Goal: Navigation & Orientation: Find specific page/section

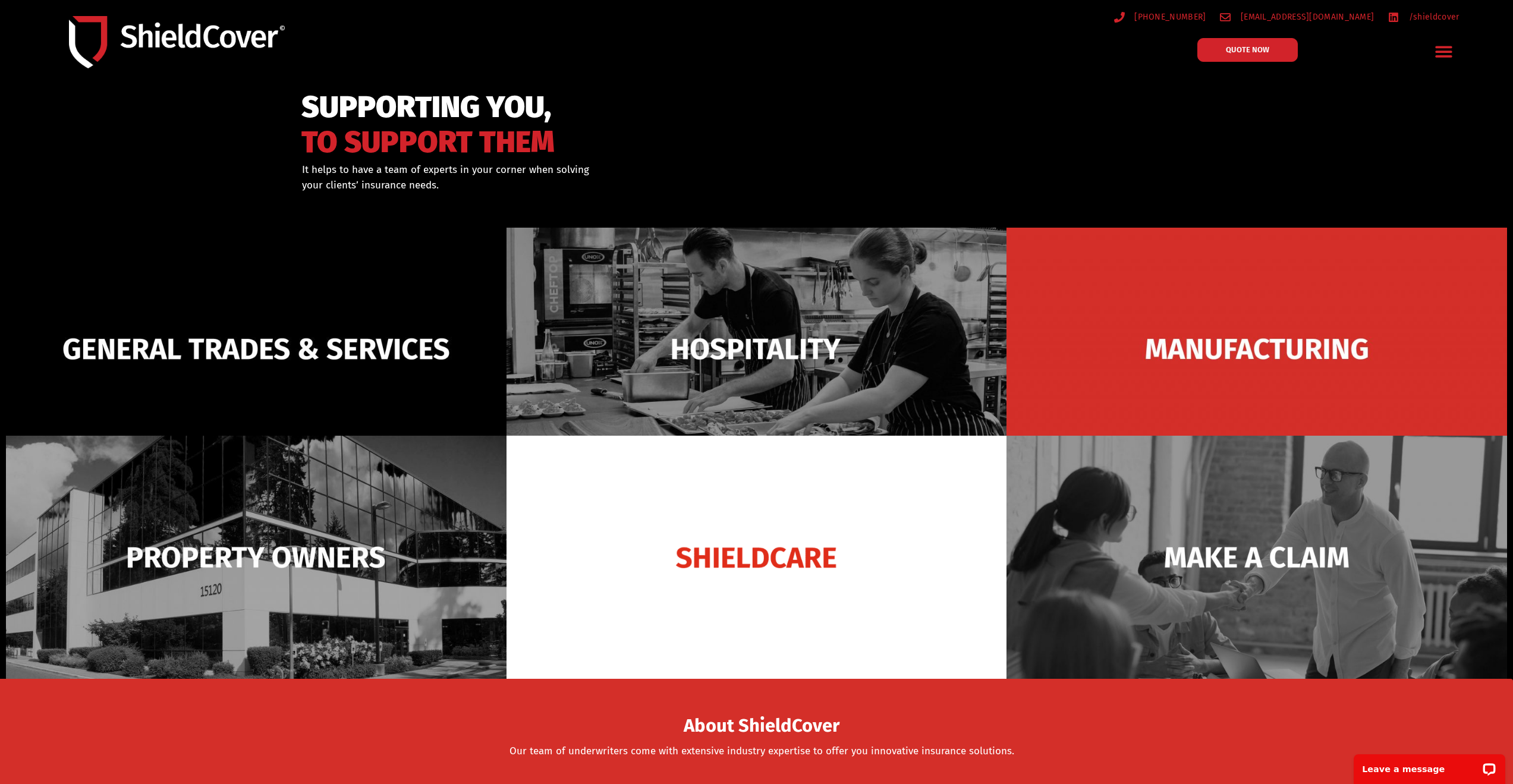
click at [1439, 52] on icon "Menu Toggle" at bounding box center [1443, 52] width 16 height 11
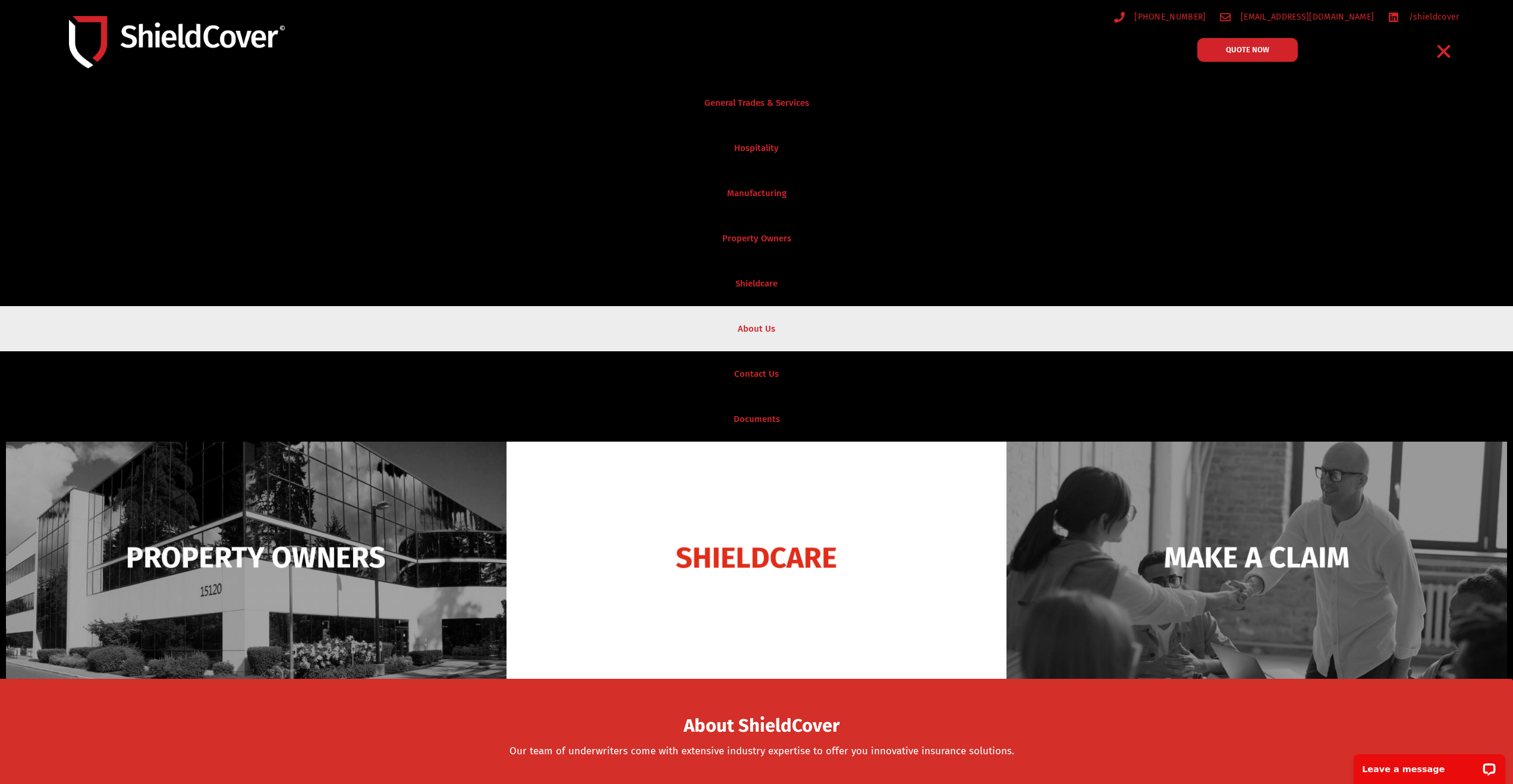
click at [753, 330] on link "About Us" at bounding box center [756, 328] width 1513 height 45
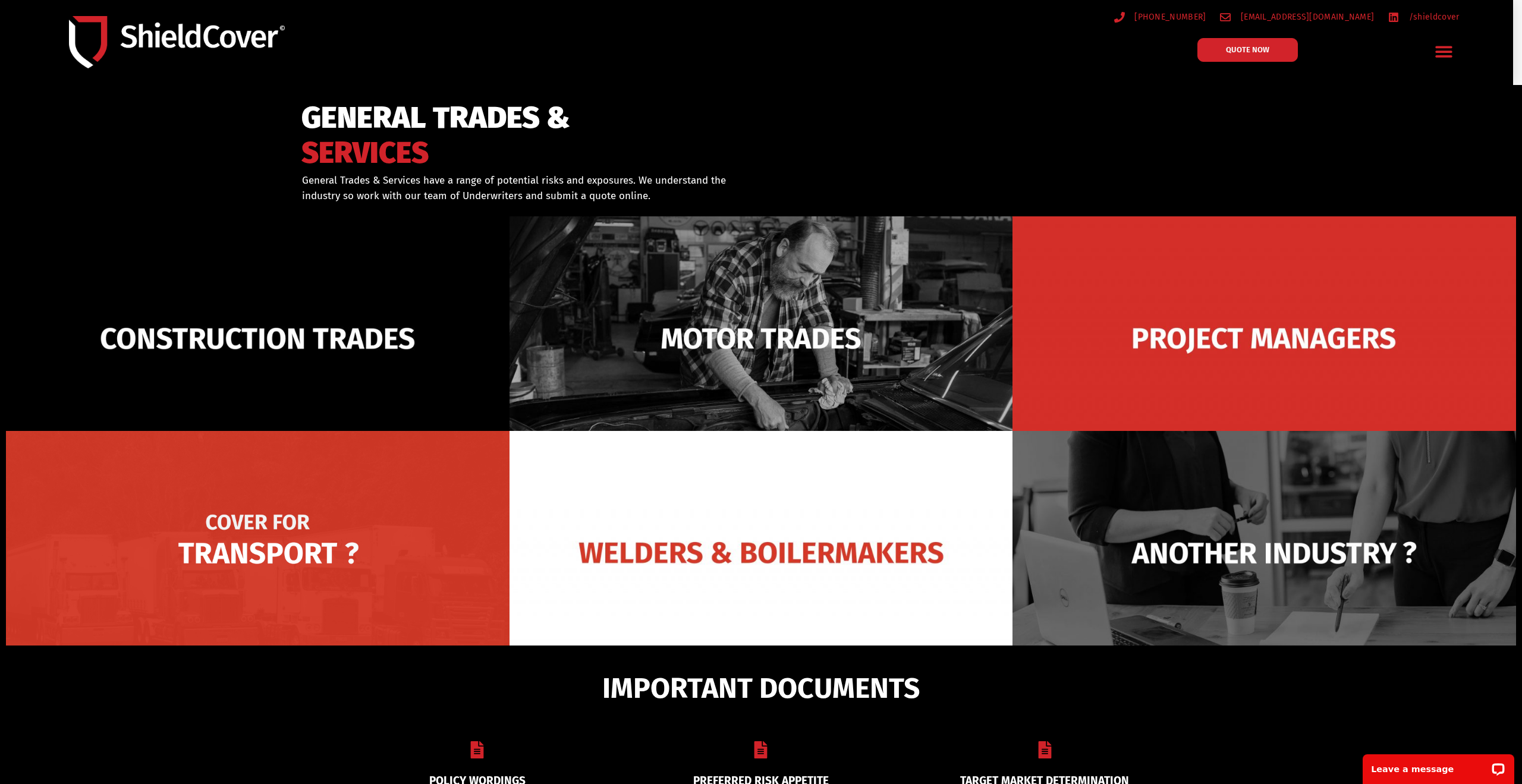
click at [232, 553] on img at bounding box center [257, 553] width 503 height 244
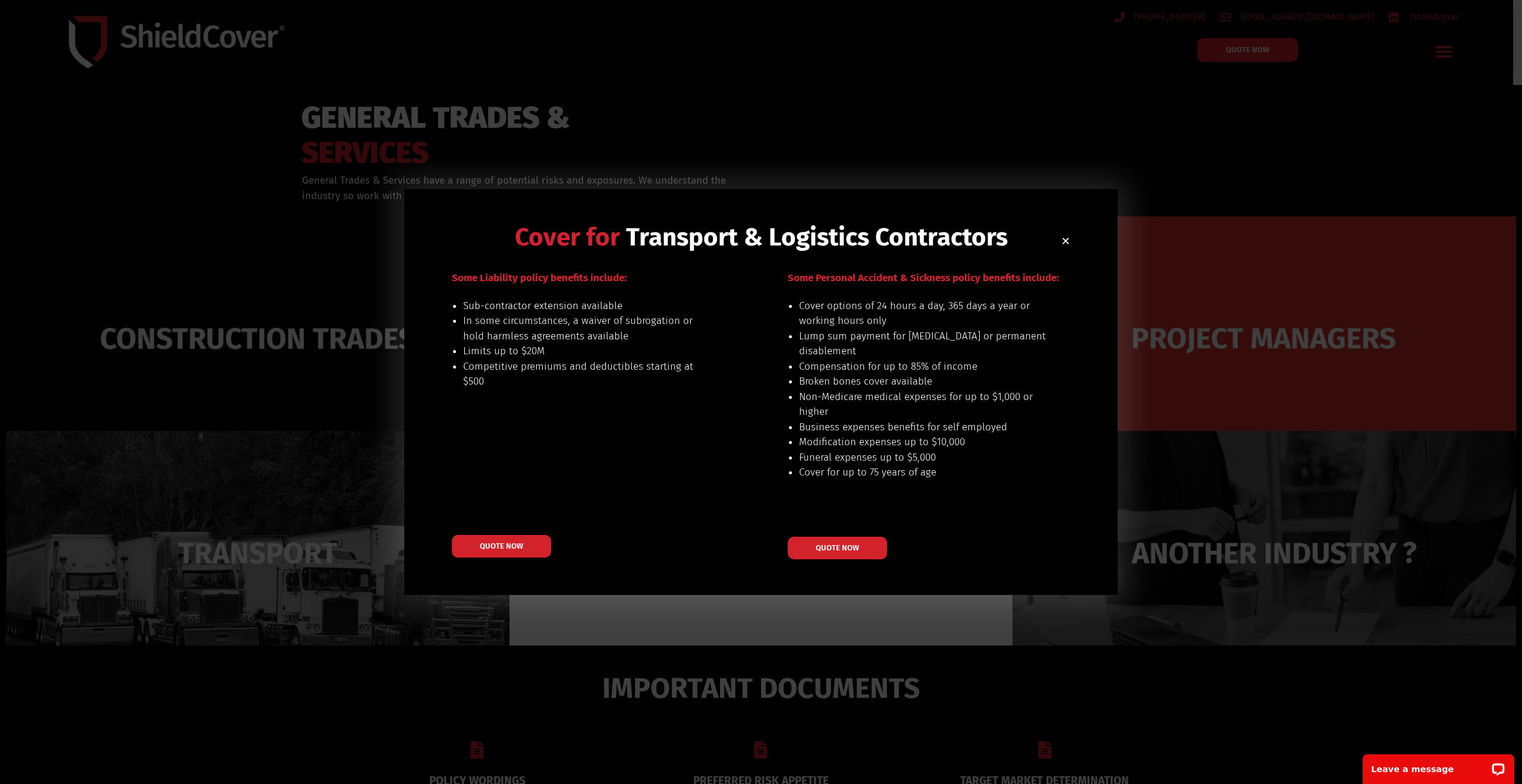
click at [1065, 242] on use "Close" at bounding box center [1065, 241] width 6 height 6
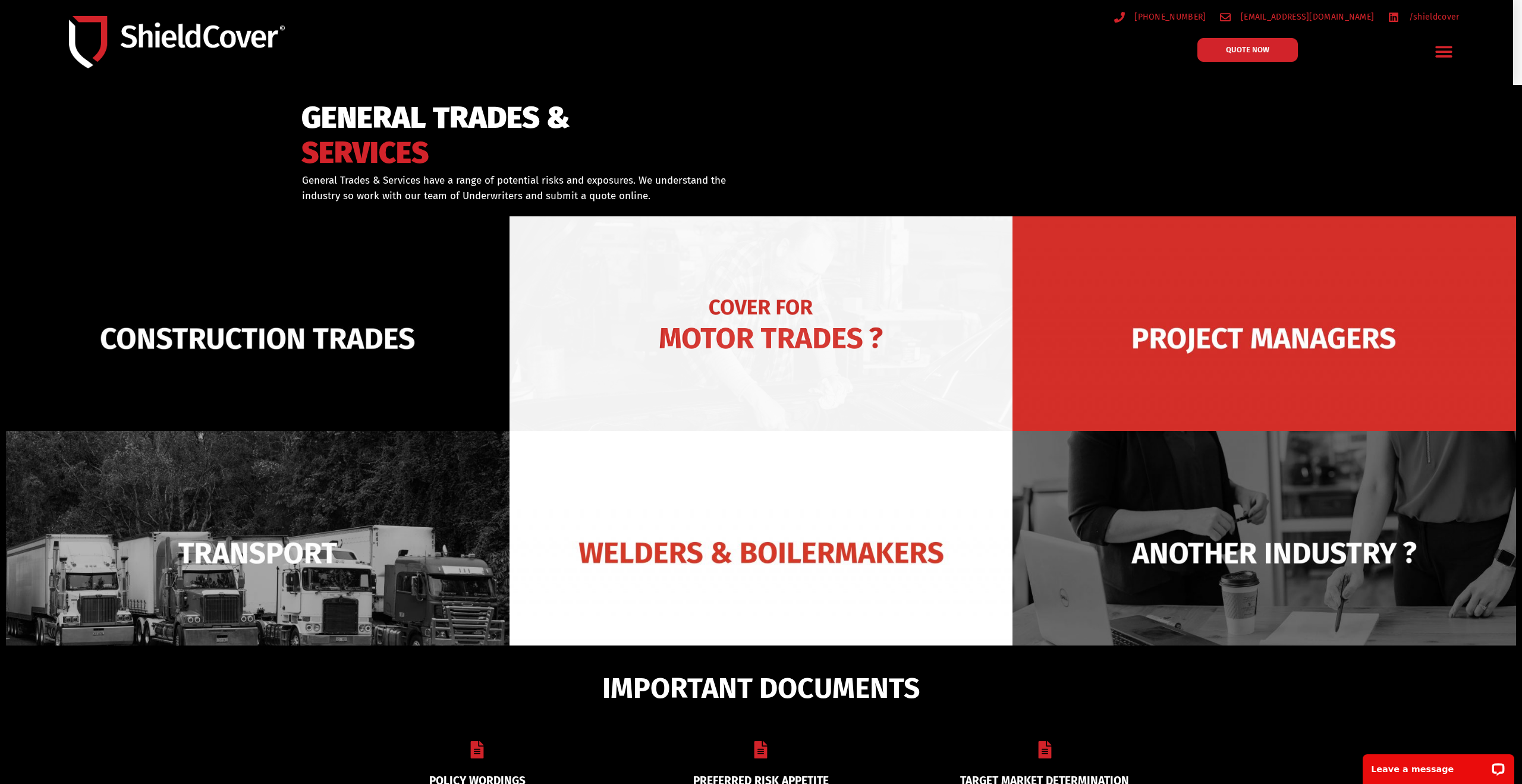
click at [705, 343] on img at bounding box center [761, 338] width 503 height 244
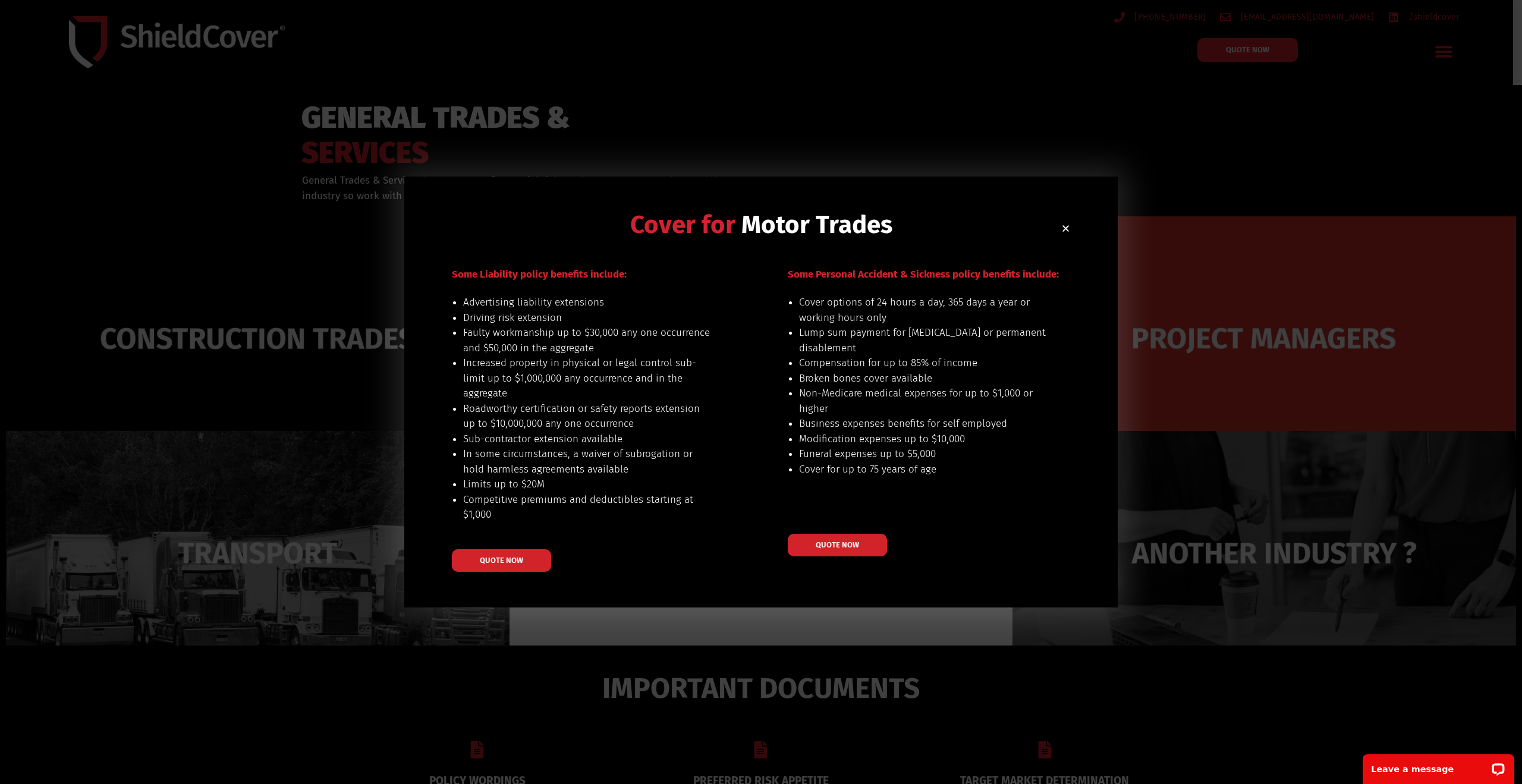
click at [1064, 230] on use "Close" at bounding box center [1065, 228] width 6 height 6
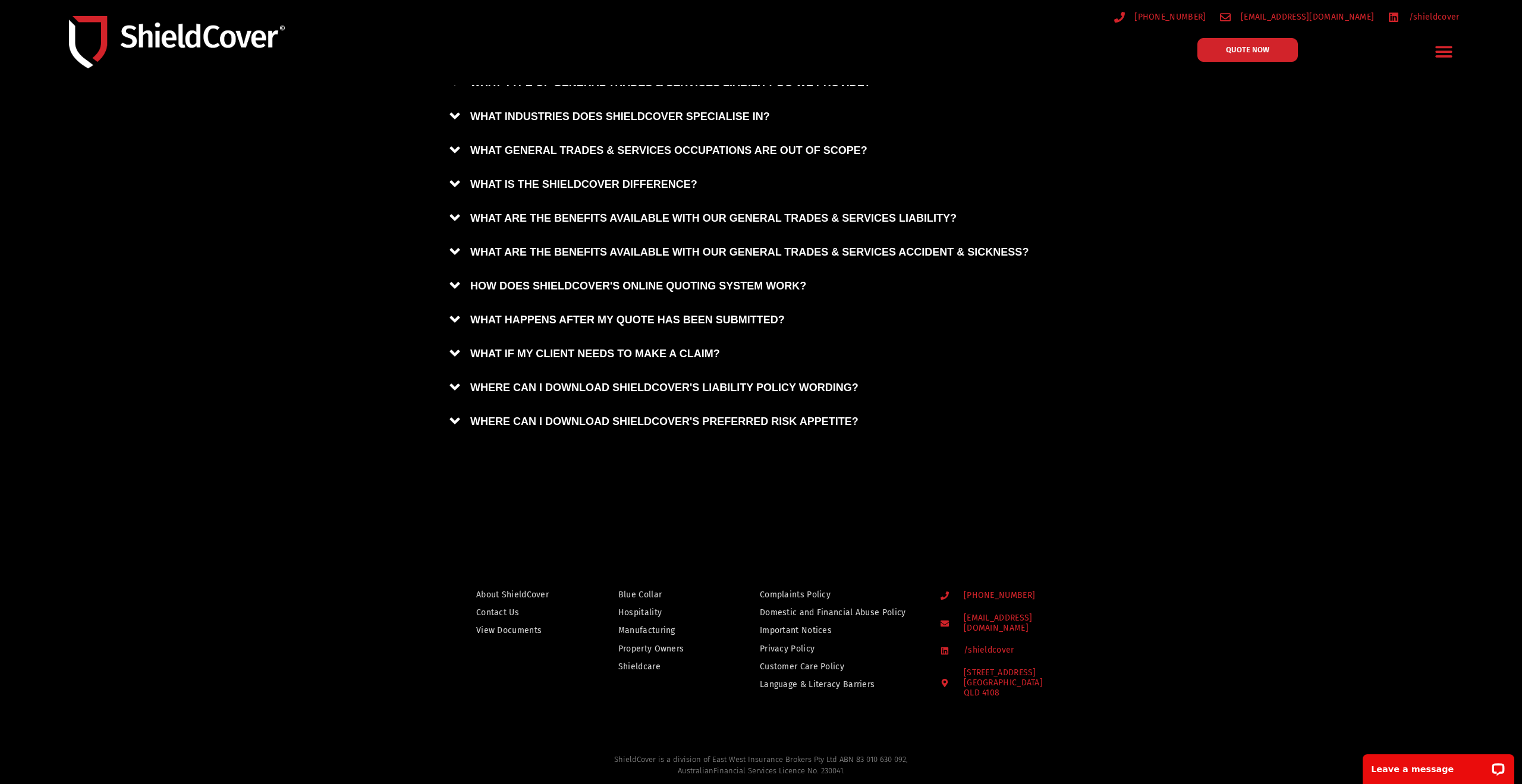
scroll to position [1029, 0]
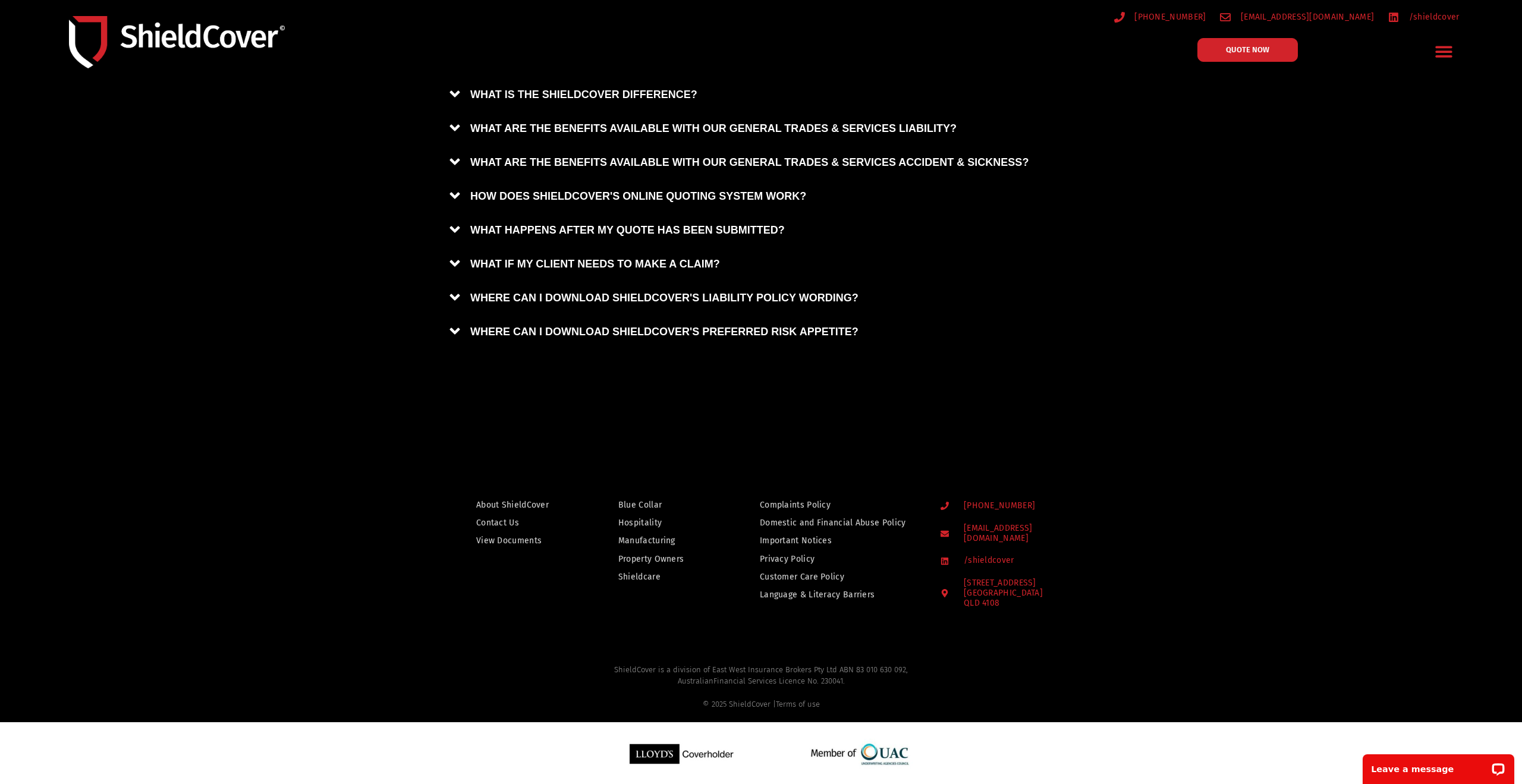
click at [1452, 55] on icon "Menu Toggle" at bounding box center [1443, 51] width 18 height 18
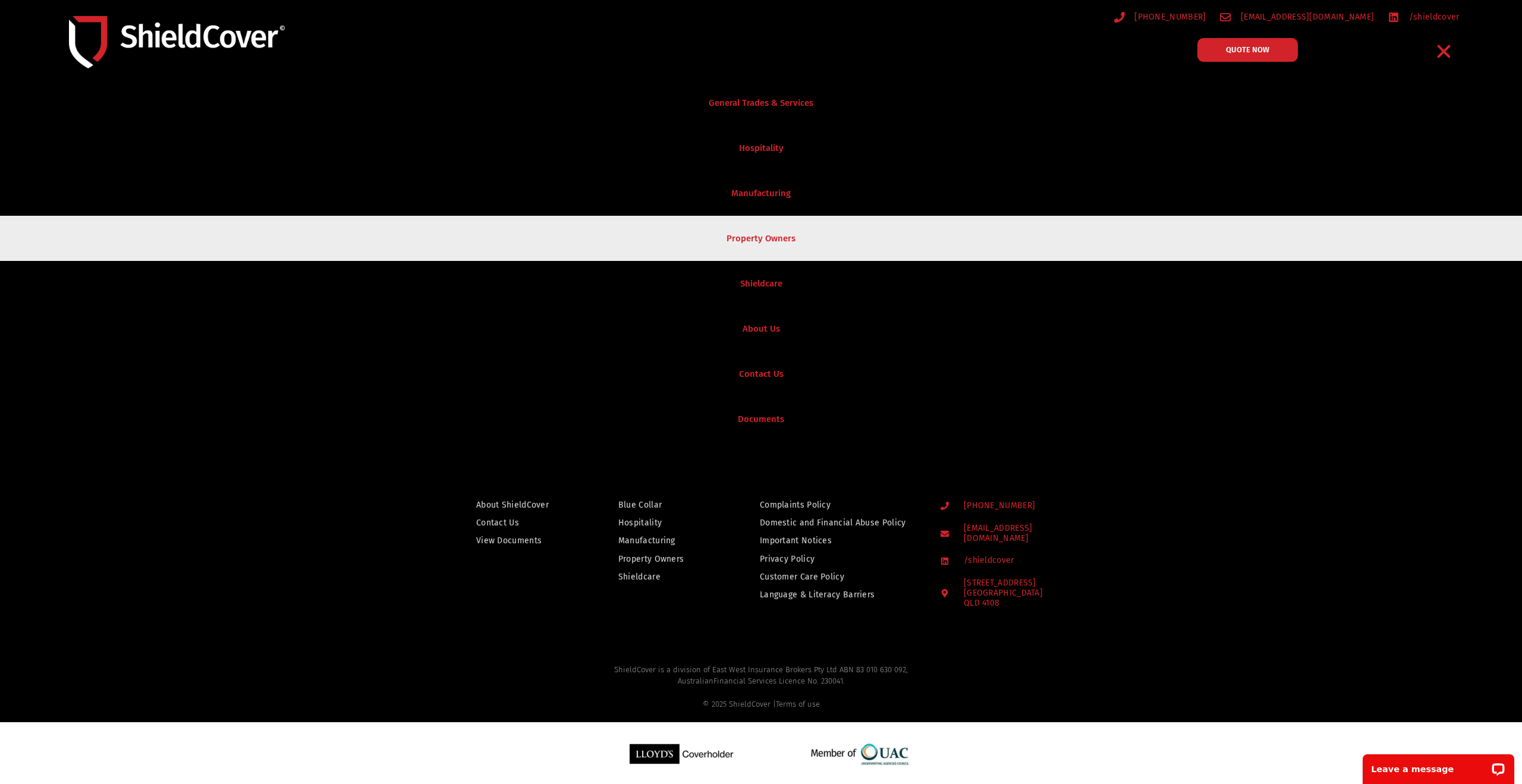
click at [749, 230] on link "Property Owners" at bounding box center [761, 238] width 1522 height 45
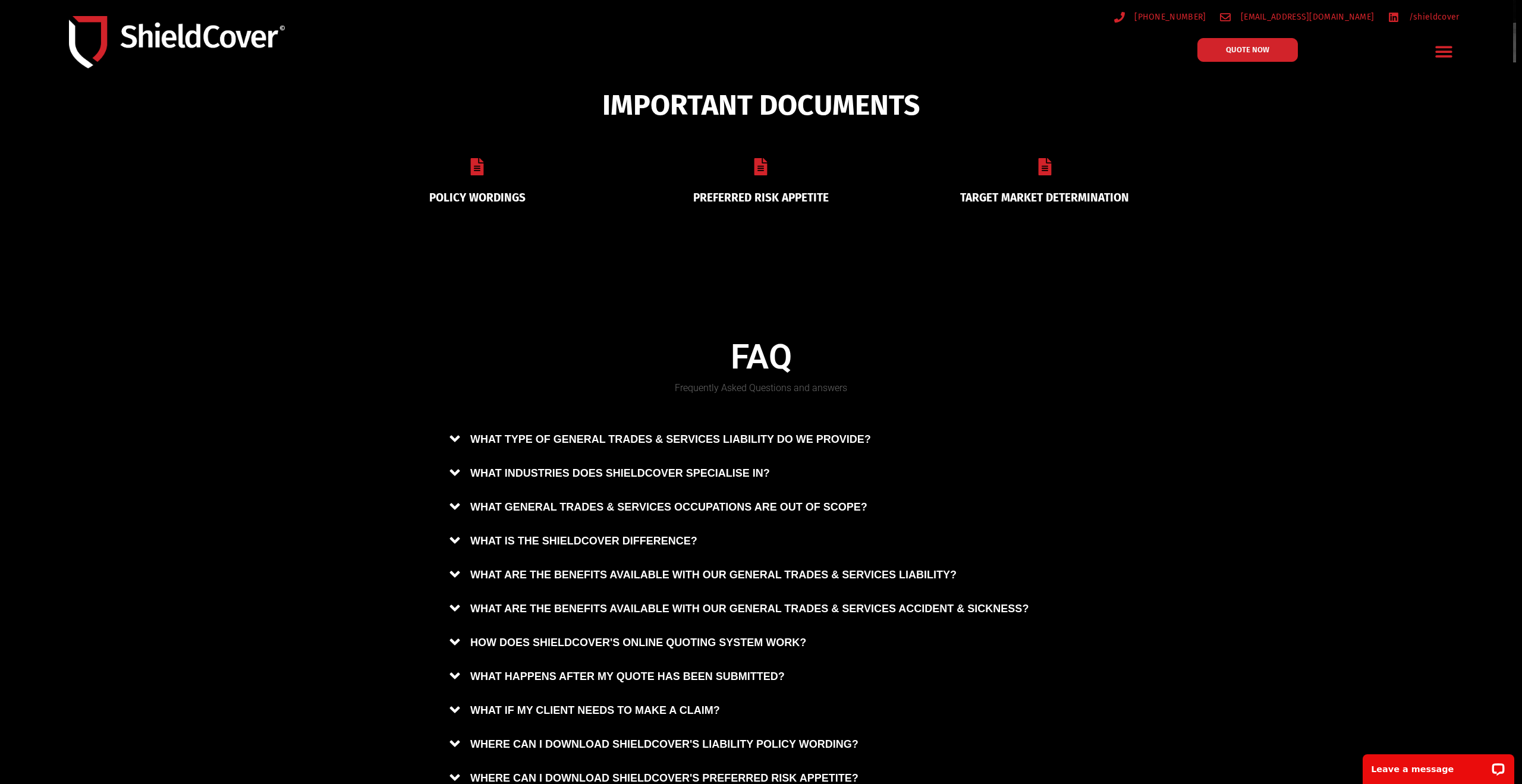
scroll to position [641, 0]
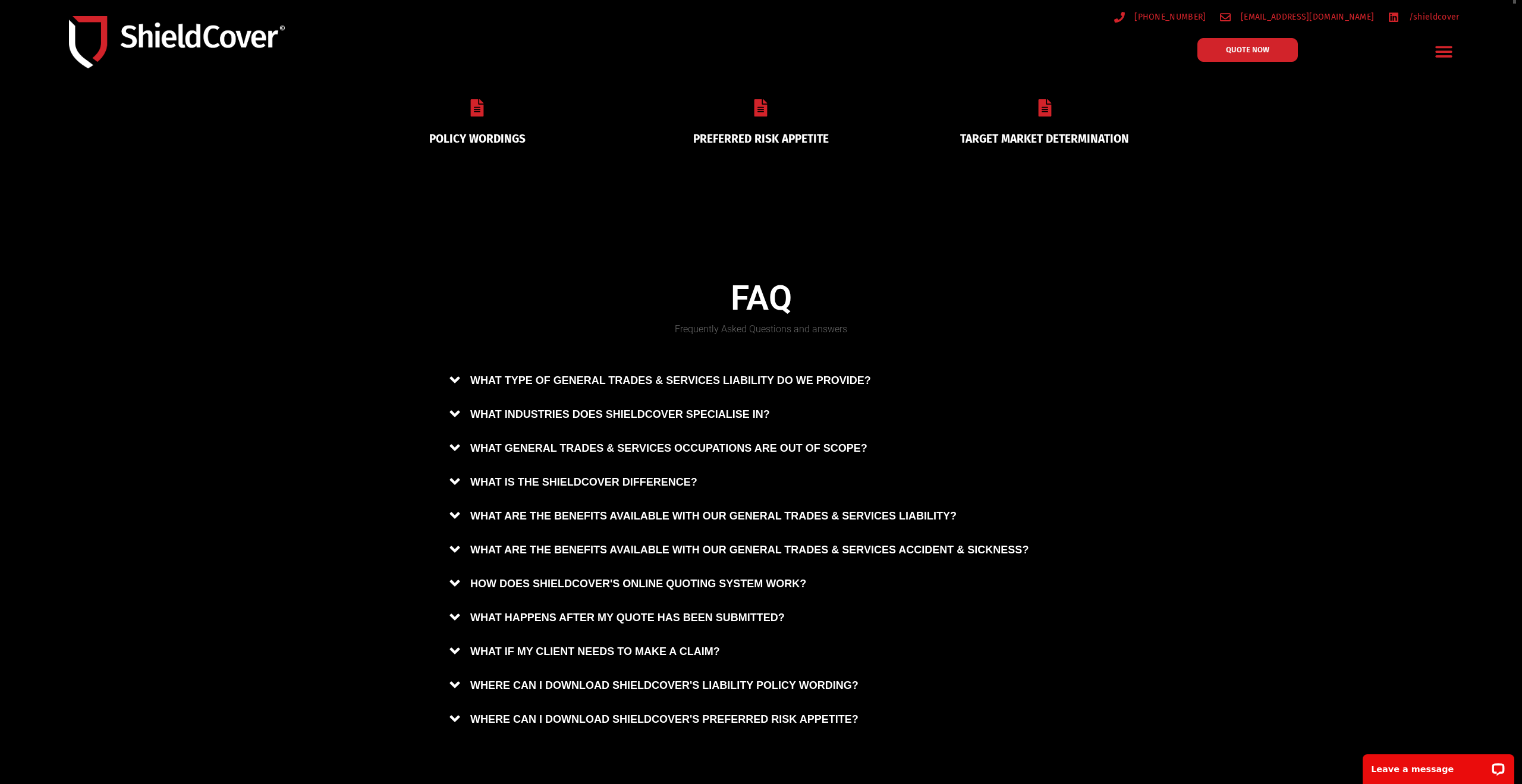
click at [486, 134] on link "POLICY WORDINGS" at bounding box center [477, 138] width 96 height 14
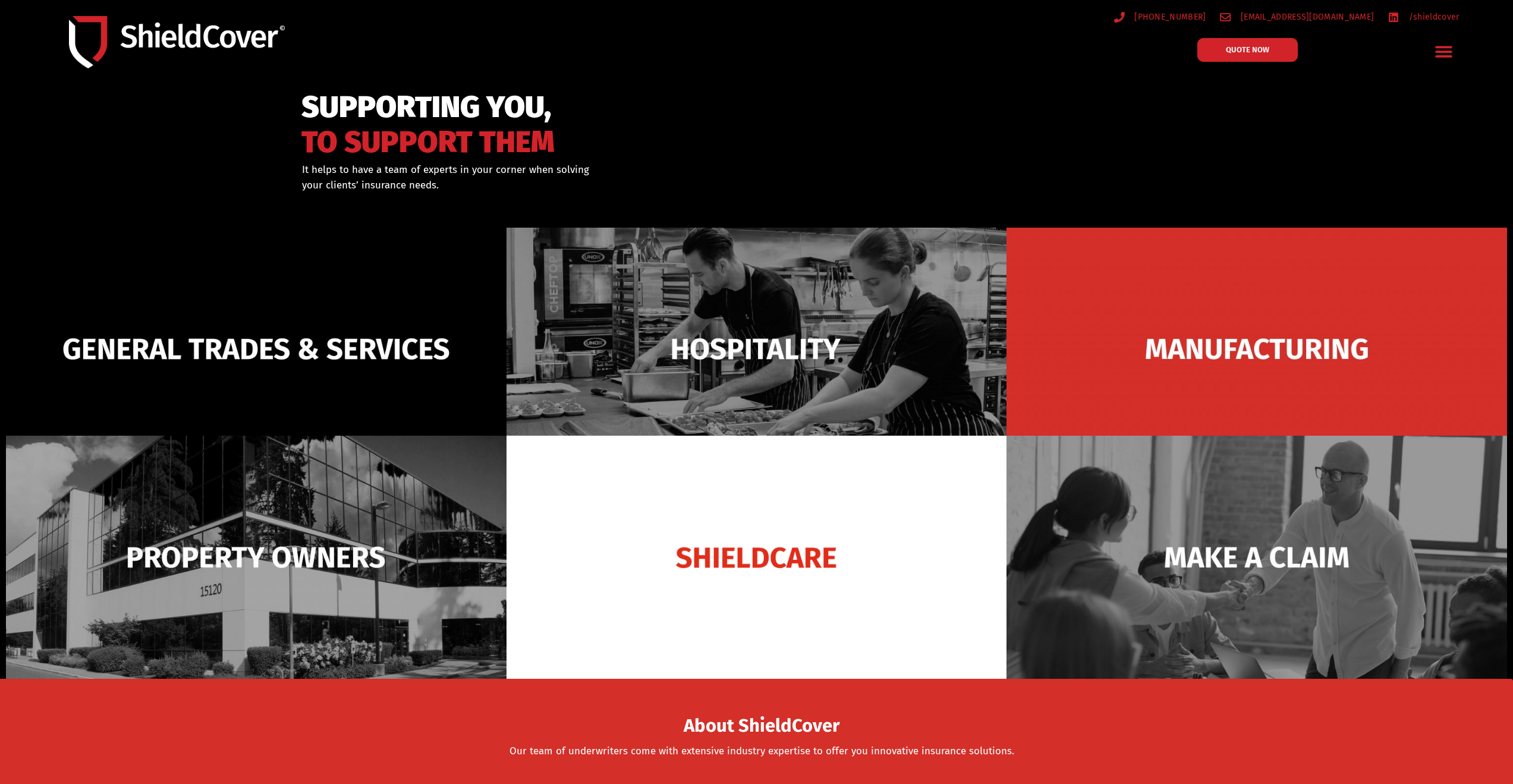
click at [1446, 55] on icon "Menu Toggle" at bounding box center [1443, 51] width 18 height 18
